Goal: Transaction & Acquisition: Purchase product/service

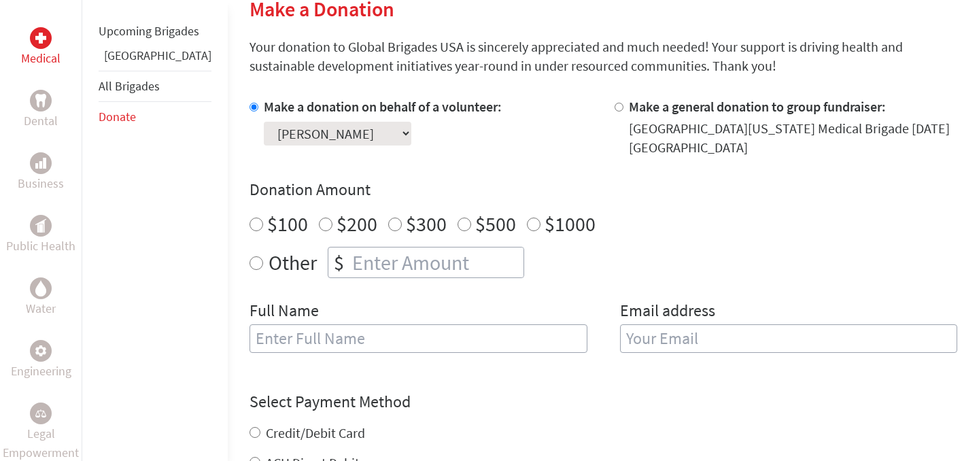
click at [388, 279] on div "Make a donation on behalf of a volunteer: Select a volunteer... [PERSON_NAME] […" at bounding box center [603, 233] width 708 height 272
radio input "true"
click at [380, 270] on input "number" at bounding box center [436, 262] width 174 height 30
type input "550"
click at [339, 336] on input "text" at bounding box center [418, 338] width 338 height 29
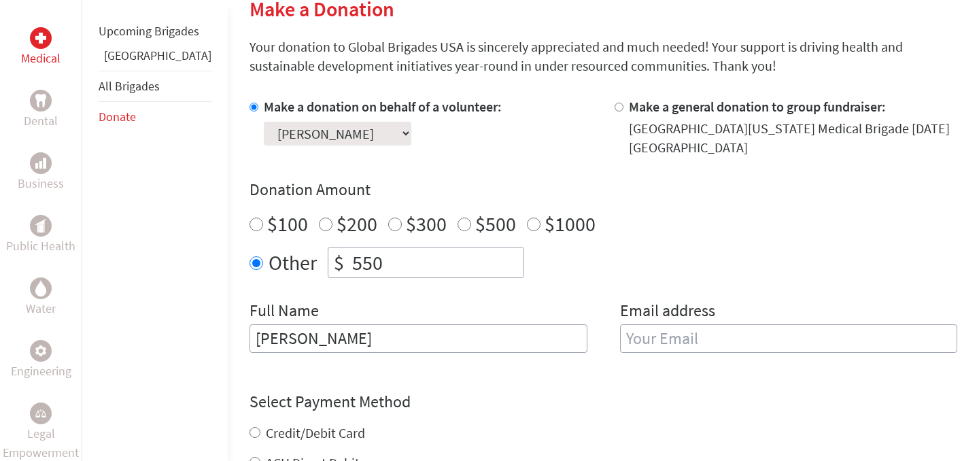
type input "[PERSON_NAME]"
click at [666, 349] on input "email" at bounding box center [789, 338] width 338 height 29
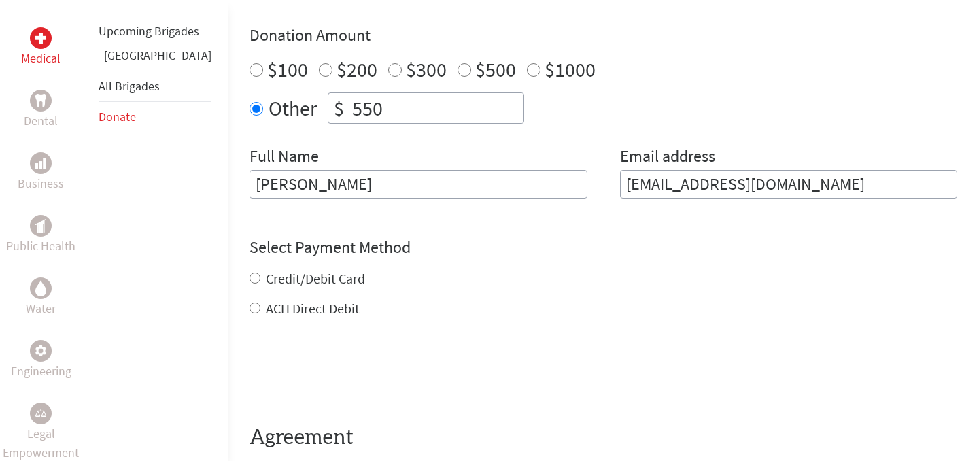
scroll to position [528, 0]
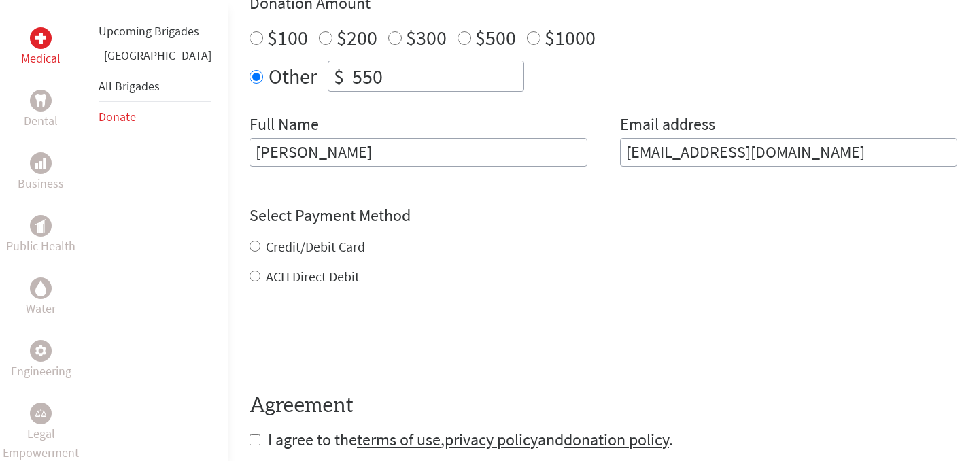
type input "[EMAIL_ADDRESS][DOMAIN_NAME]"
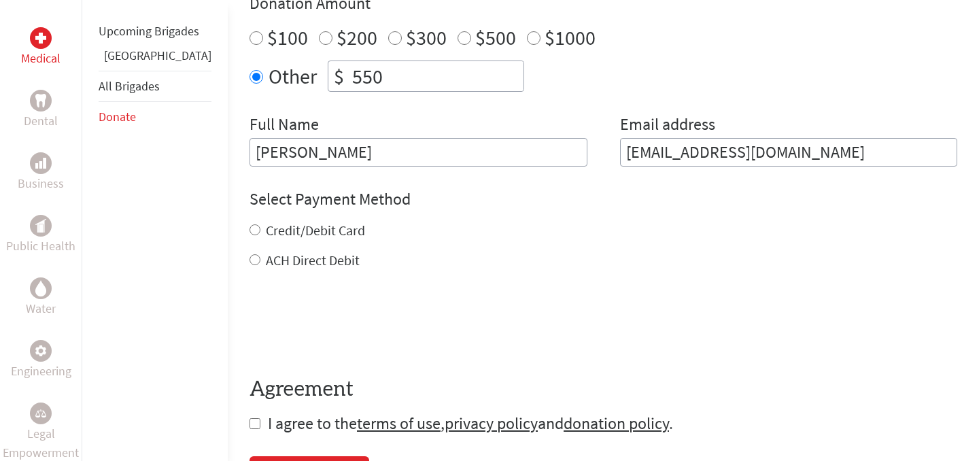
click at [249, 248] on div "Credit/Debit Card ACH Direct Debit" at bounding box center [603, 245] width 708 height 49
click at [266, 227] on label "Credit/Debit Card" at bounding box center [315, 230] width 99 height 17
click at [249, 227] on input "Credit/Debit Card" at bounding box center [254, 229] width 11 height 11
radio input "true"
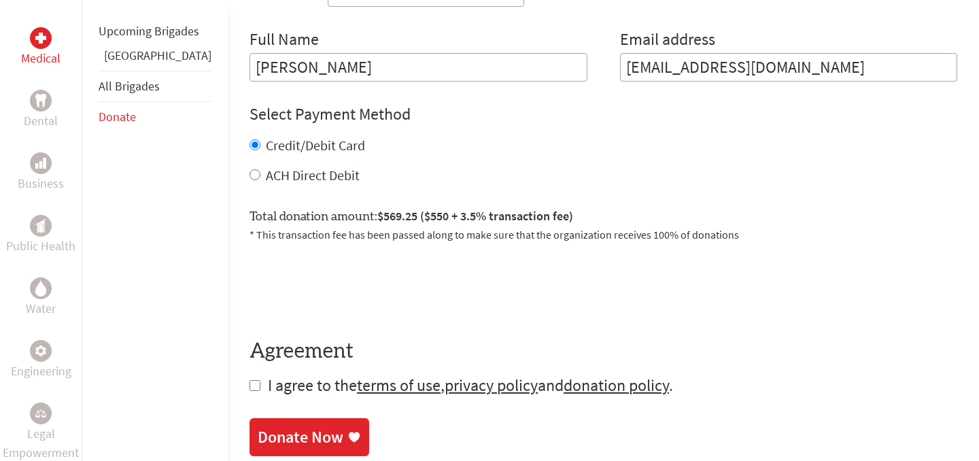
scroll to position [640, 0]
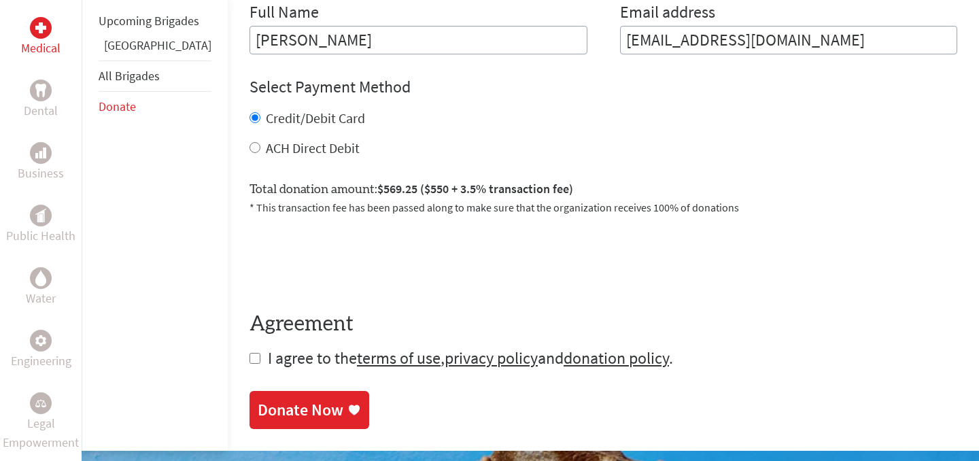
click at [249, 148] on input "ACH Direct Debit" at bounding box center [254, 147] width 11 height 11
radio input "true"
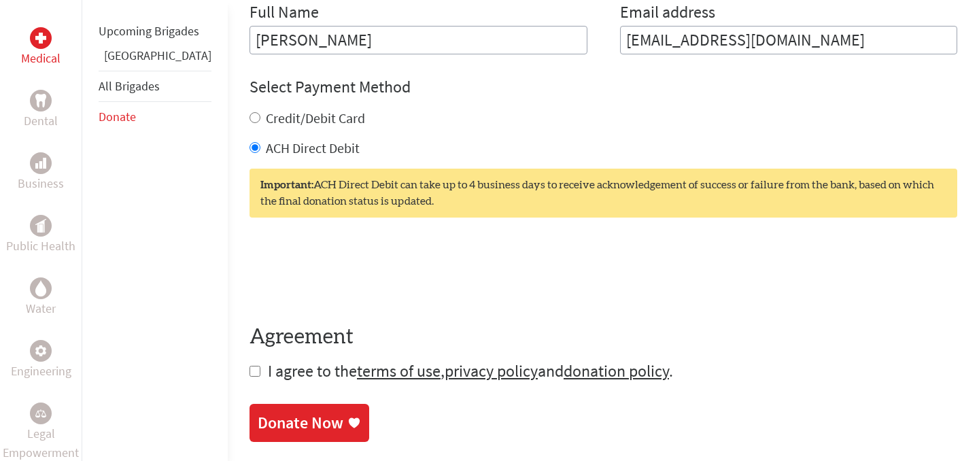
click at [249, 122] on div "Credit/Debit Card" at bounding box center [603, 118] width 708 height 19
click at [249, 112] on input "Credit/Debit Card" at bounding box center [254, 117] width 11 height 11
radio input "true"
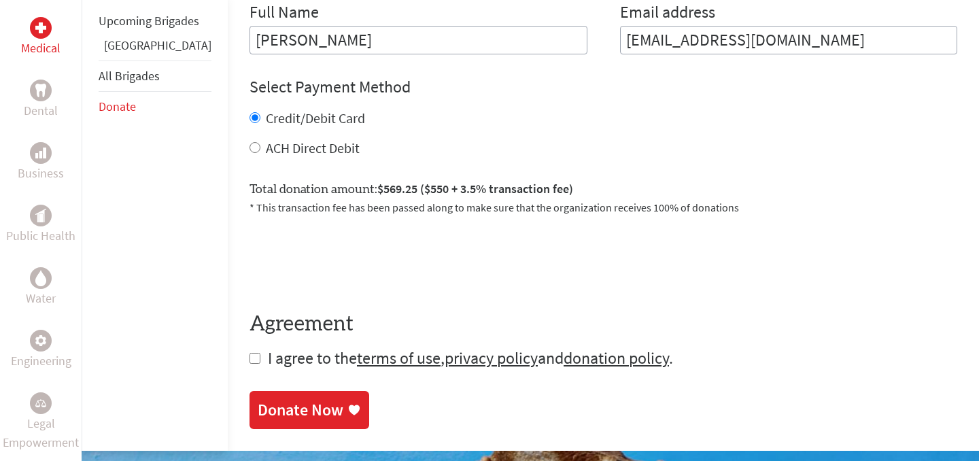
click at [249, 361] on input "checkbox" at bounding box center [254, 358] width 11 height 11
checkbox input "true"
click at [264, 406] on div "Donate Now" at bounding box center [301, 411] width 86 height 22
